Goal: Task Accomplishment & Management: Manage account settings

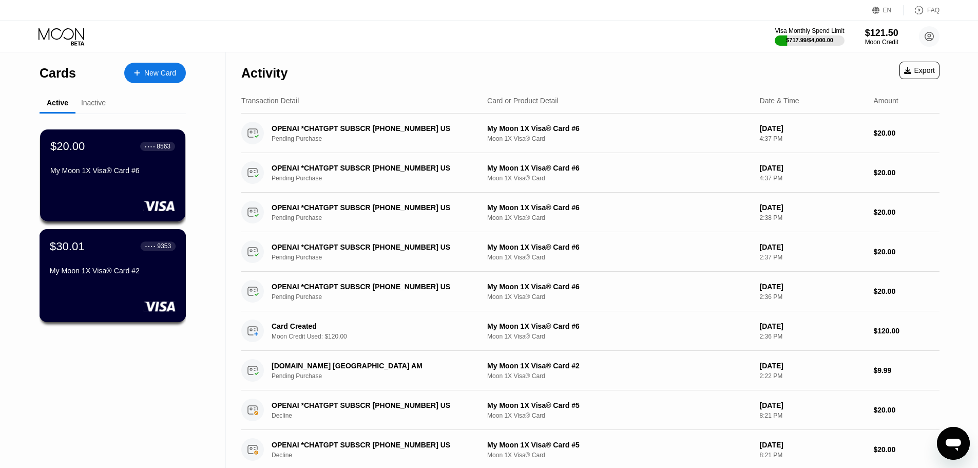
click at [156, 288] on div "$30.01 ● ● ● ● 9353 My Moon 1X Visa® Card #2" at bounding box center [113, 275] width 147 height 93
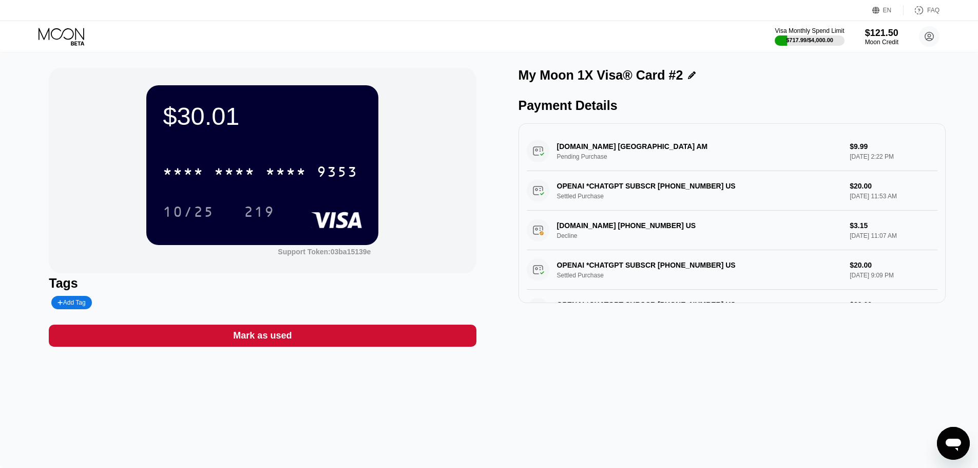
click at [318, 157] on div "* * * * * * * * * * * * 9353" at bounding box center [262, 168] width 199 height 35
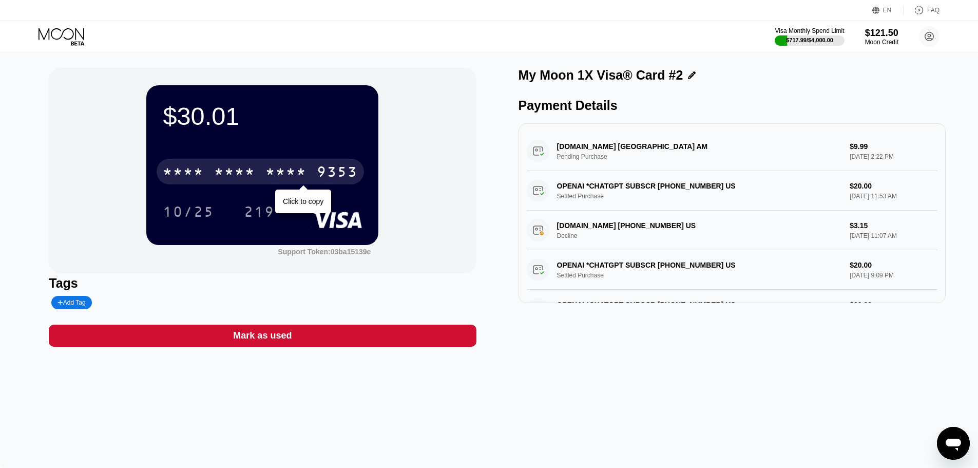
click at [321, 184] on div "* * * * * * * * * * * * 9353" at bounding box center [261, 172] width 208 height 26
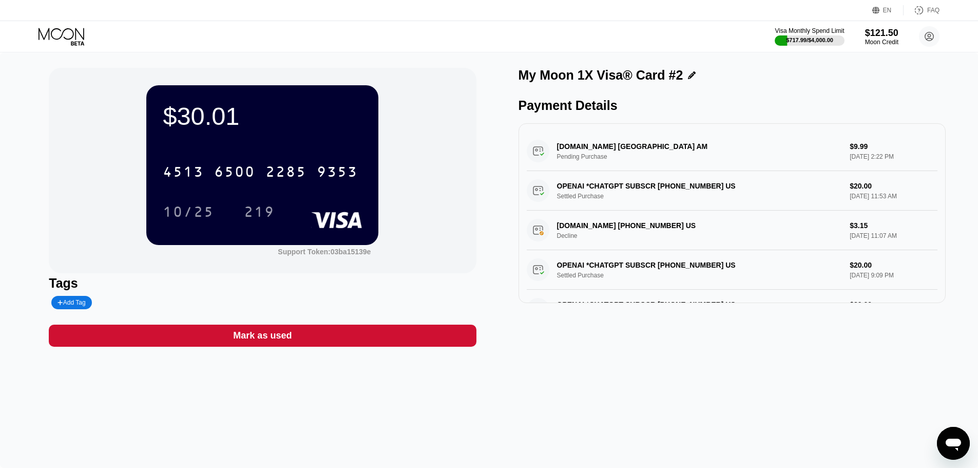
click at [62, 41] on icon at bounding box center [63, 37] width 48 height 18
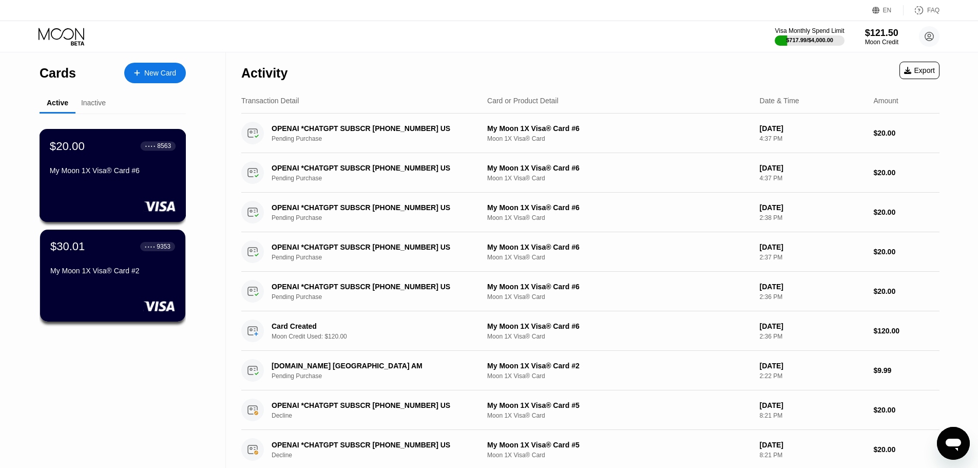
click at [128, 172] on div "My Moon 1X Visa® Card #6" at bounding box center [113, 170] width 126 height 8
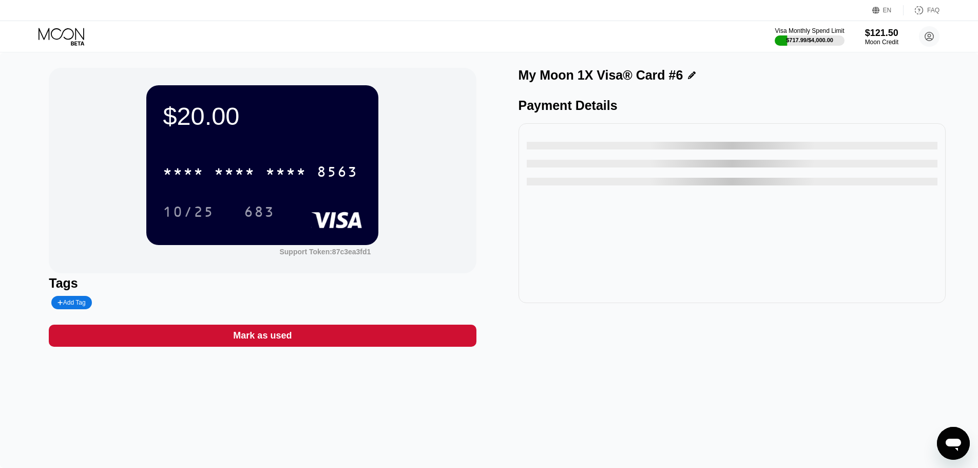
click at [294, 188] on div "* * * * * * * * * * * * 8563 10/25 683" at bounding box center [262, 181] width 199 height 61
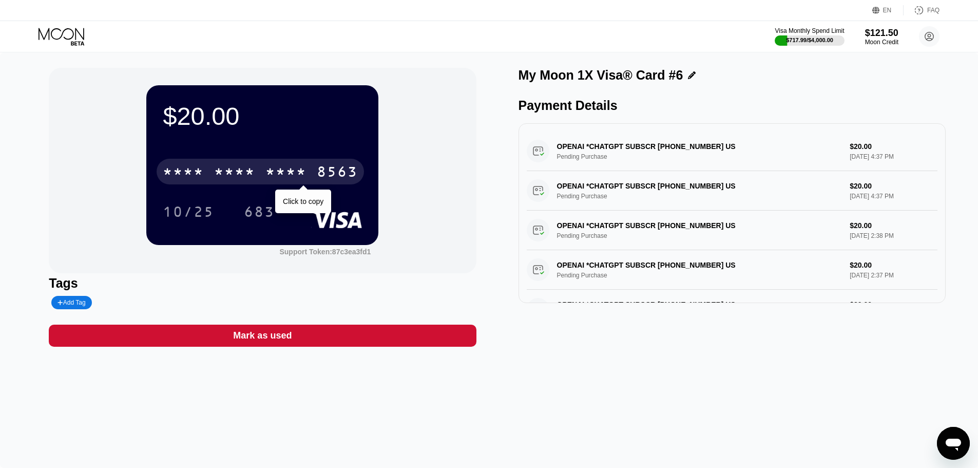
click at [331, 178] on div "8563" at bounding box center [337, 173] width 41 height 16
click at [253, 178] on div "6500" at bounding box center [234, 173] width 41 height 16
click at [277, 164] on div "* * * * * * * * * * * * 8563" at bounding box center [261, 172] width 208 height 26
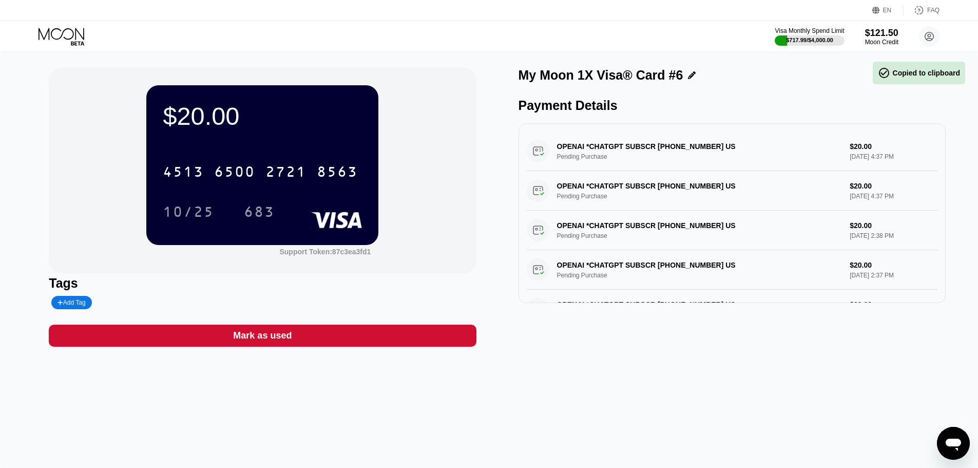
click at [282, 342] on div "Mark as used" at bounding box center [262, 336] width 59 height 12
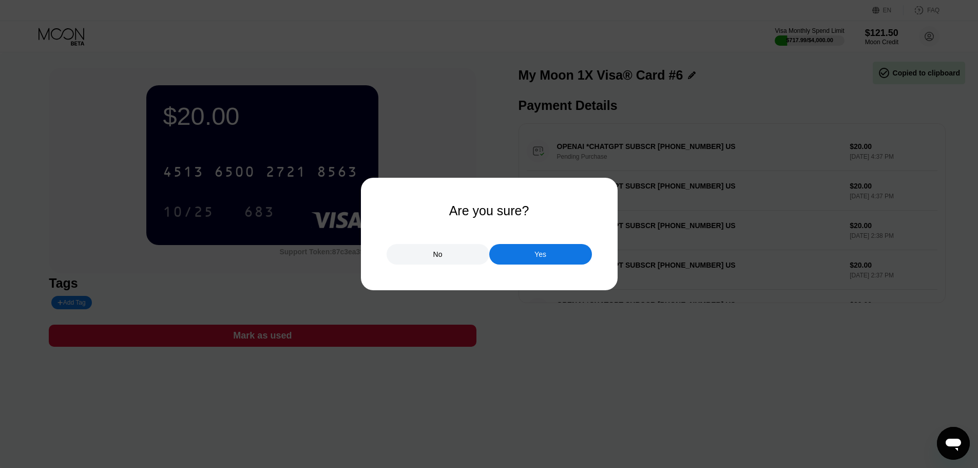
click at [521, 269] on div at bounding box center [493, 234] width 986 height 468
click at [517, 249] on div "Yes" at bounding box center [540, 254] width 103 height 21
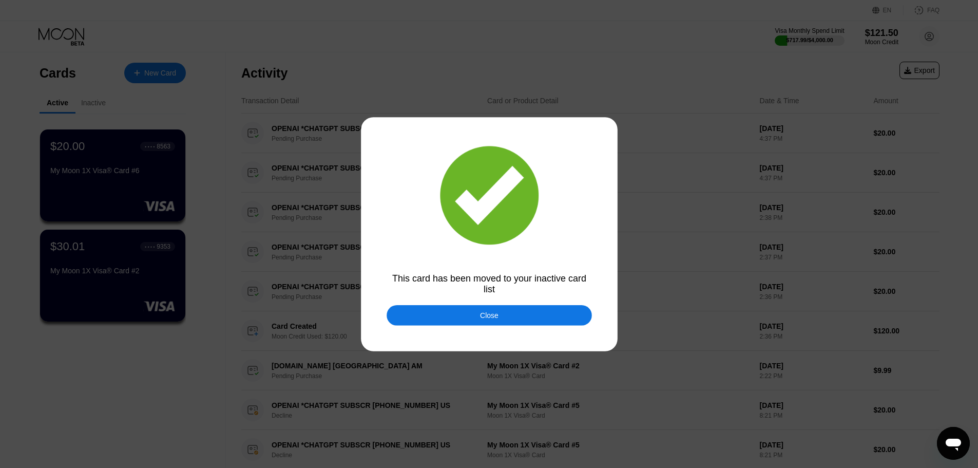
click at [47, 37] on div at bounding box center [493, 234] width 986 height 468
click at [503, 352] on div at bounding box center [493, 234] width 986 height 468
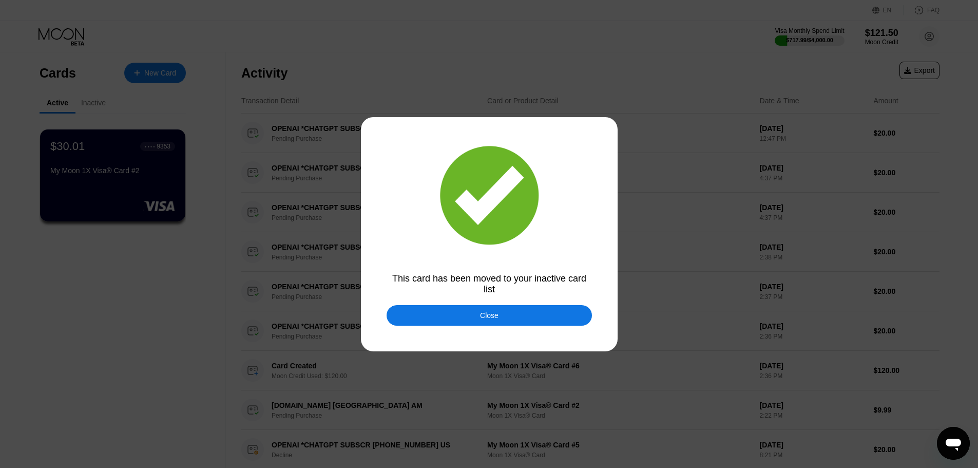
click at [488, 326] on div "Close" at bounding box center [489, 315] width 205 height 21
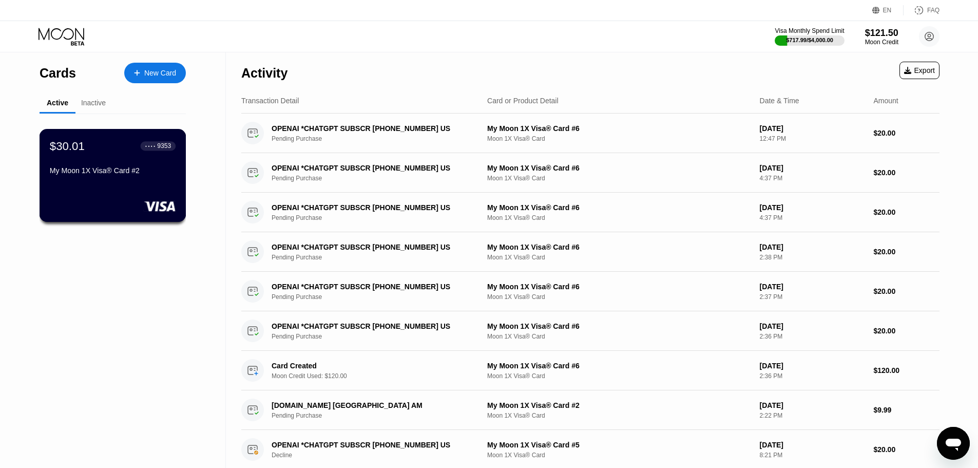
click at [140, 153] on div "$30.01 ● ● ● ● 9353" at bounding box center [113, 145] width 126 height 13
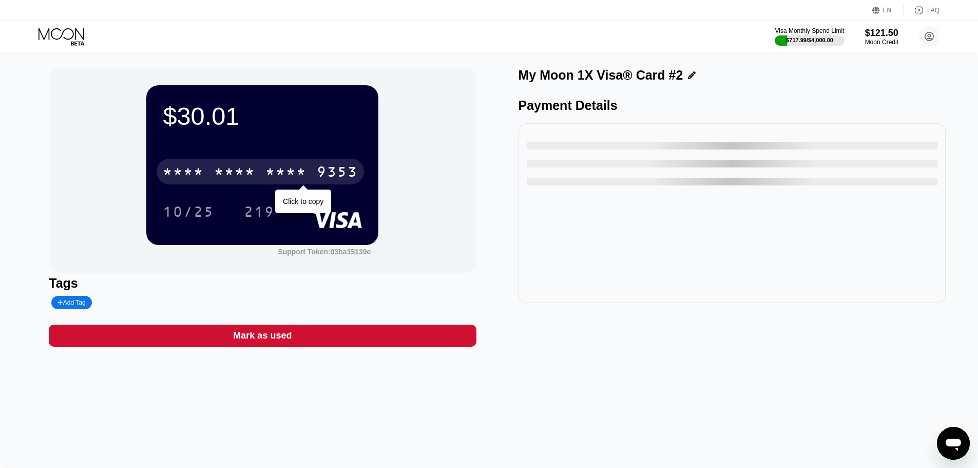
click at [230, 173] on div "* * * *" at bounding box center [234, 173] width 41 height 16
